Goal: Task Accomplishment & Management: Manage account settings

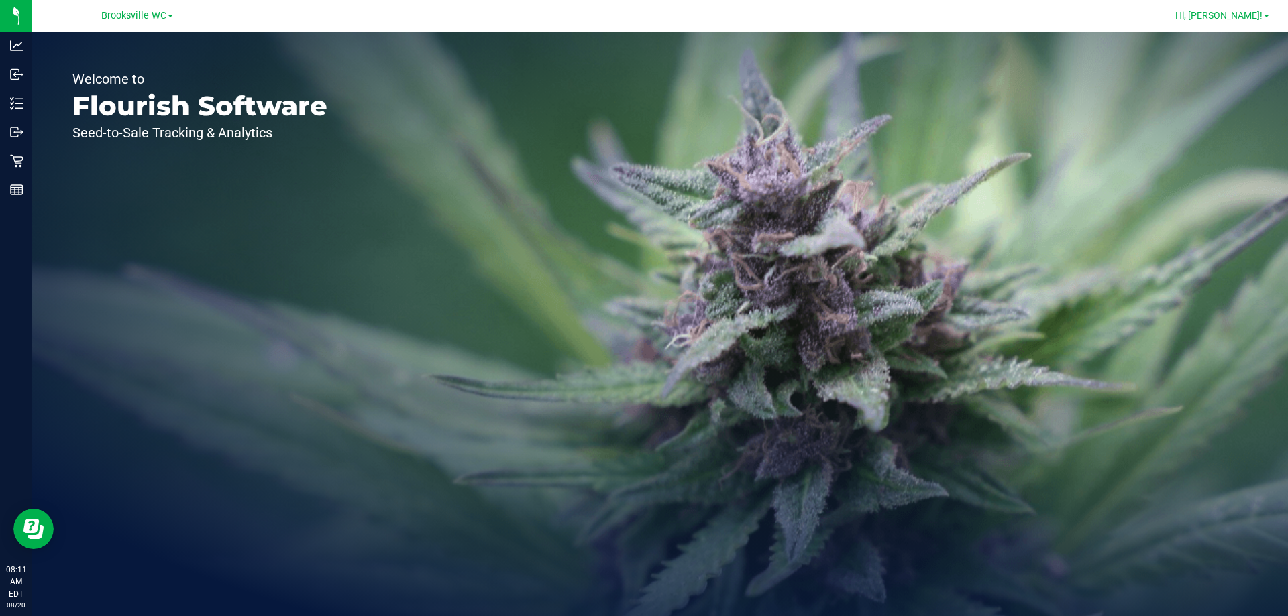
click at [1262, 14] on link "Hi, [PERSON_NAME]!" at bounding box center [1222, 16] width 105 height 14
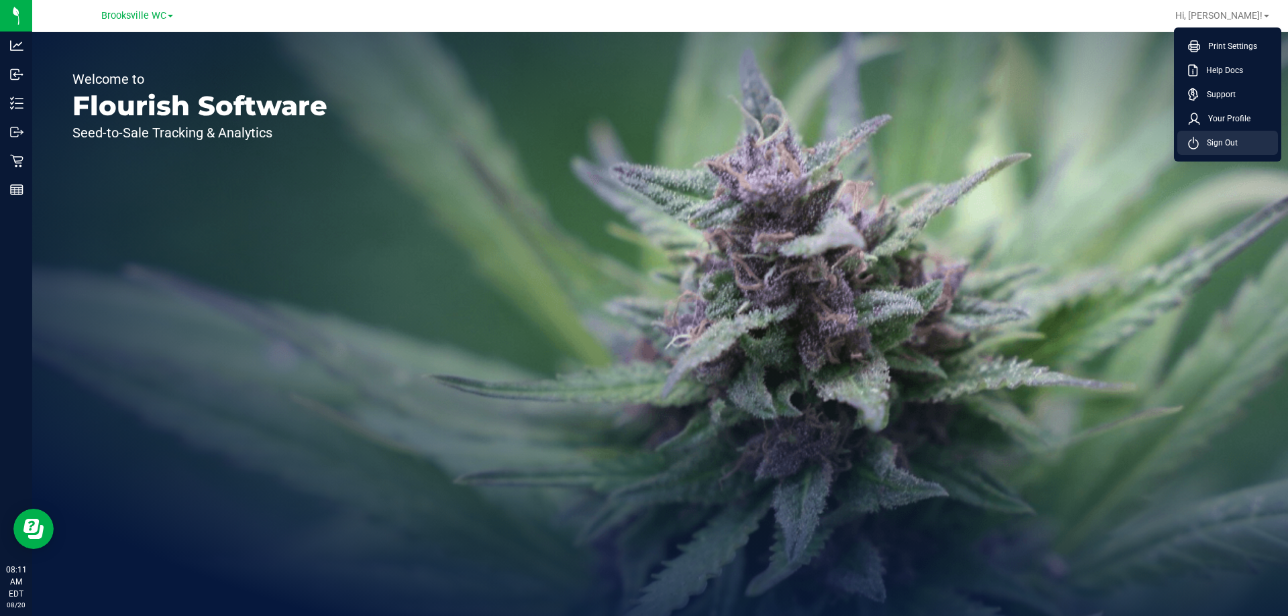
click at [1218, 142] on span "Sign Out" at bounding box center [1218, 142] width 39 height 13
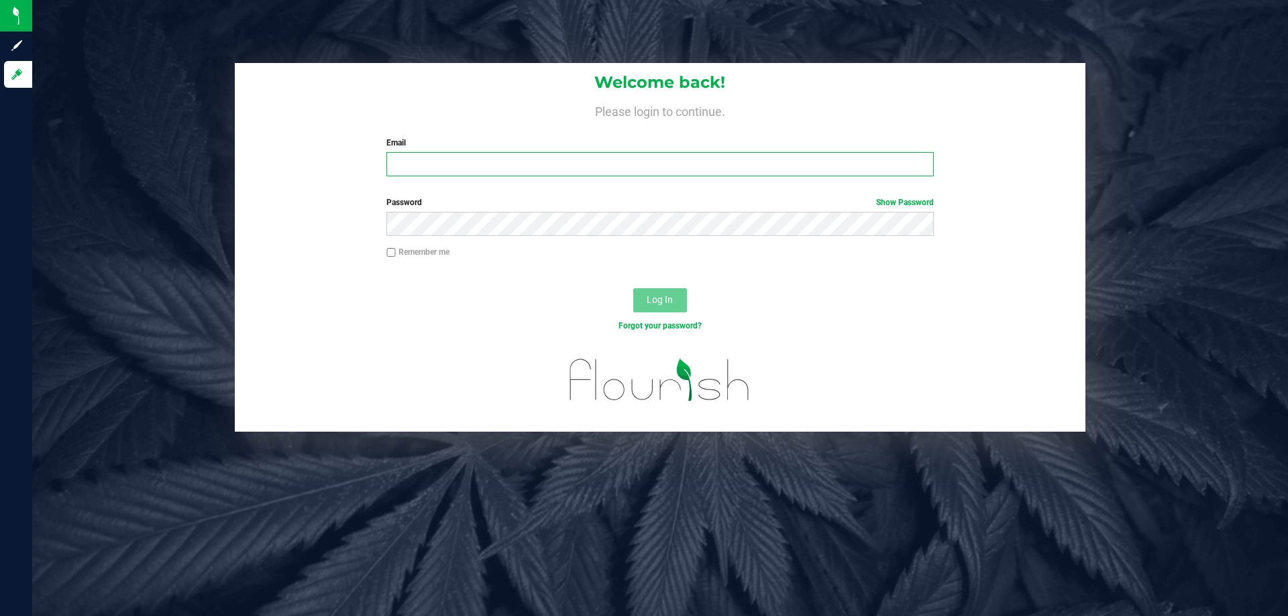
click at [564, 170] on input "Email" at bounding box center [659, 164] width 547 height 24
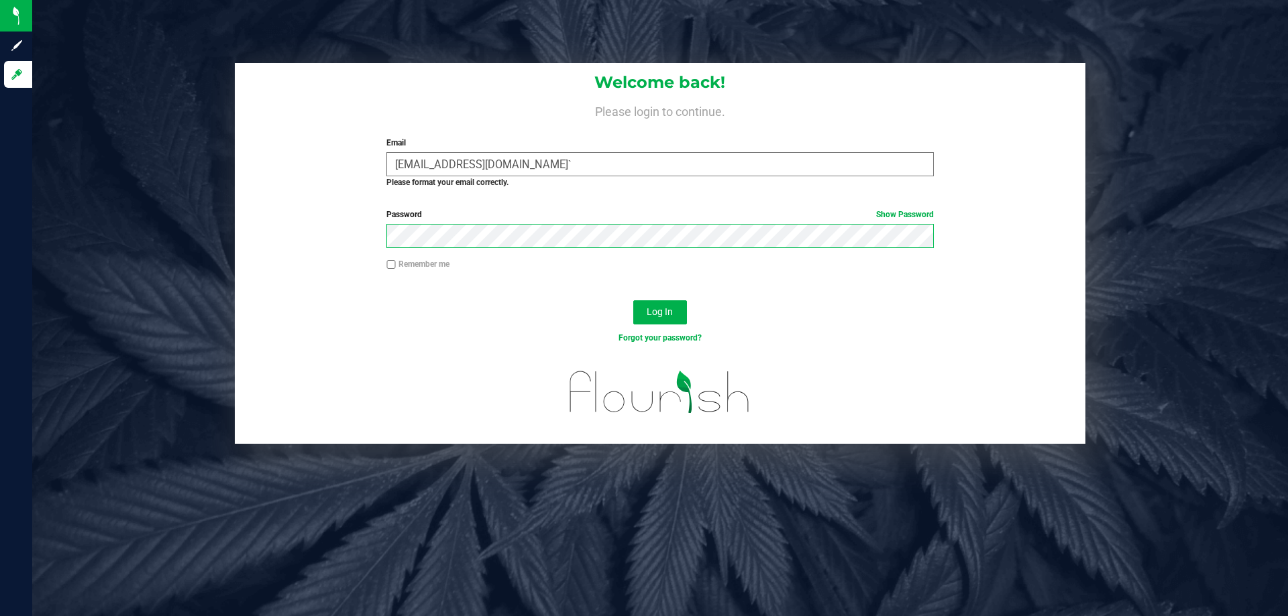
click at [633, 300] on button "Log In" at bounding box center [660, 312] width 54 height 24
click at [560, 165] on input "[EMAIL_ADDRESS][DOMAIN_NAME]`" at bounding box center [659, 164] width 547 height 24
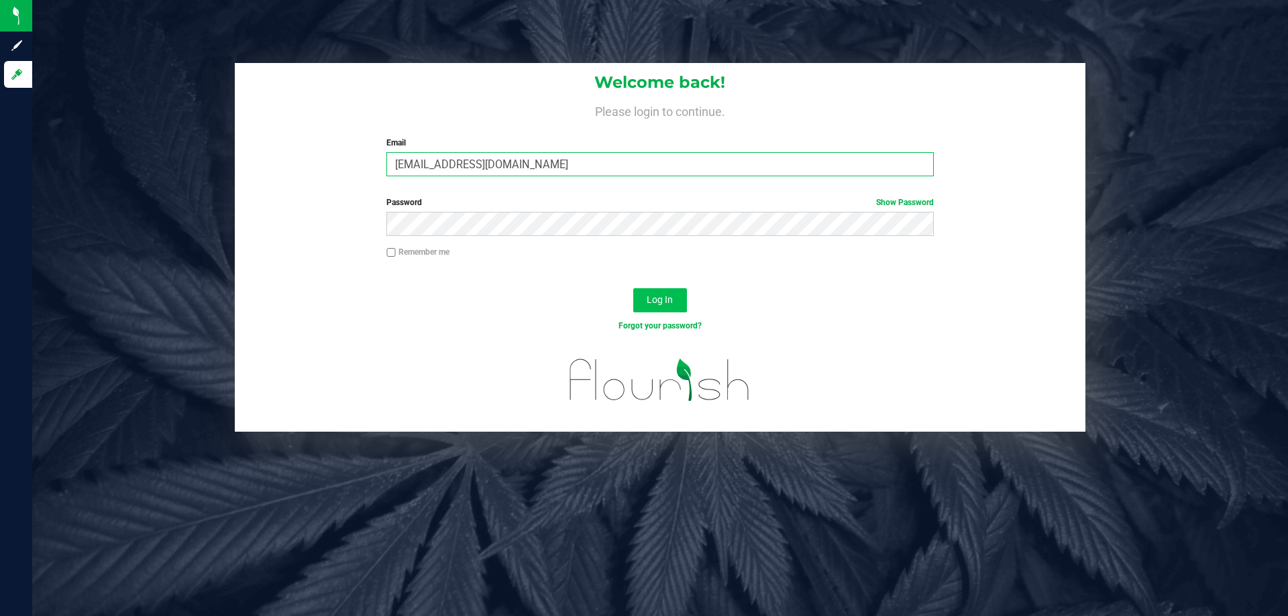
type input "[EMAIL_ADDRESS][DOMAIN_NAME]"
click at [658, 293] on button "Log In" at bounding box center [660, 300] width 54 height 24
